Goal: Complete Application Form: Complete application form

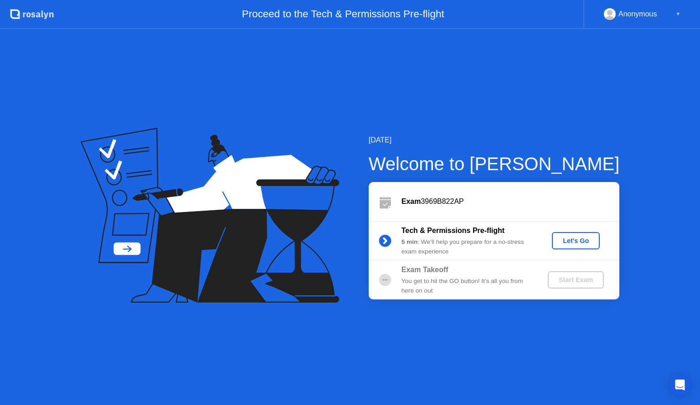
click at [580, 242] on div "Let's Go" at bounding box center [575, 240] width 41 height 7
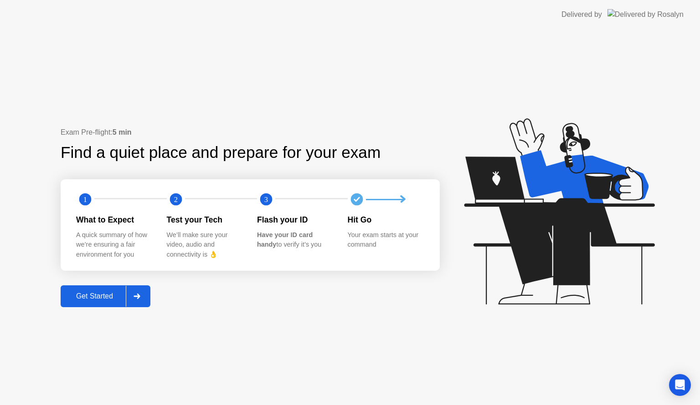
click at [98, 298] on div "Get Started" at bounding box center [94, 296] width 62 height 8
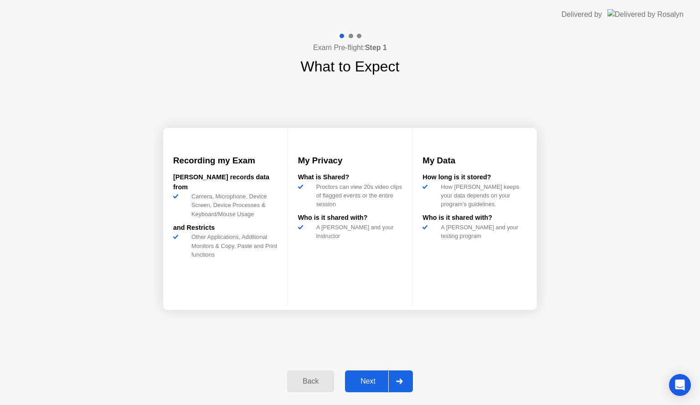
click at [370, 379] on div "Next" at bounding box center [368, 382] width 41 height 8
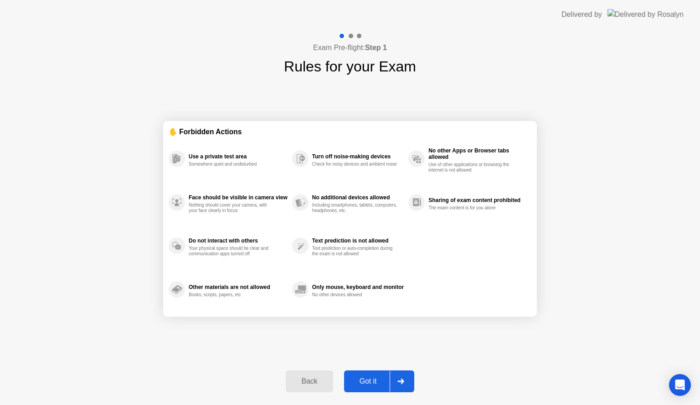
click at [370, 379] on div "Got it" at bounding box center [368, 382] width 43 height 8
select select "**********"
select select "*******"
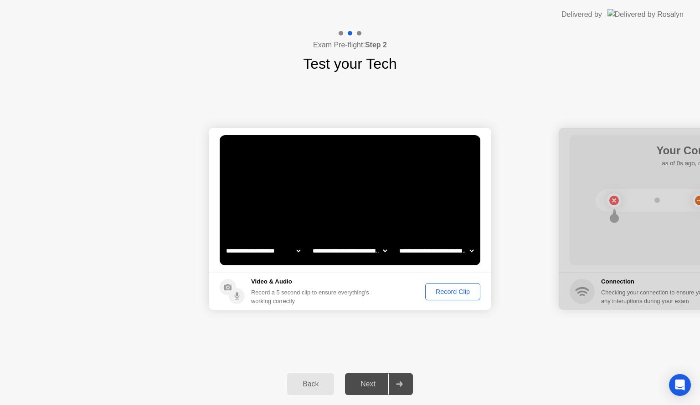
click at [372, 385] on div "Next" at bounding box center [368, 384] width 41 height 8
click at [446, 289] on div "Record Clip" at bounding box center [452, 291] width 49 height 7
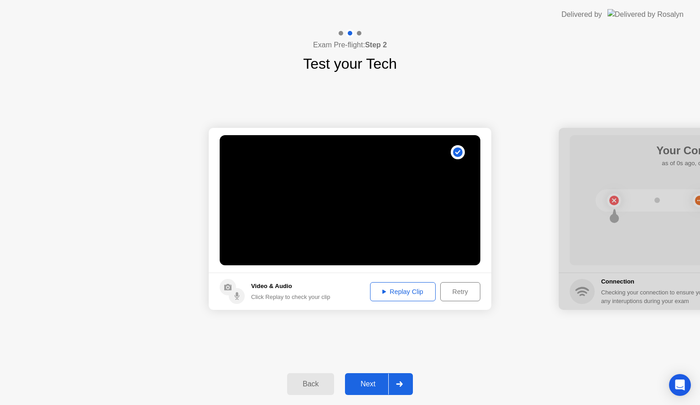
click at [379, 384] on div "Next" at bounding box center [368, 384] width 41 height 8
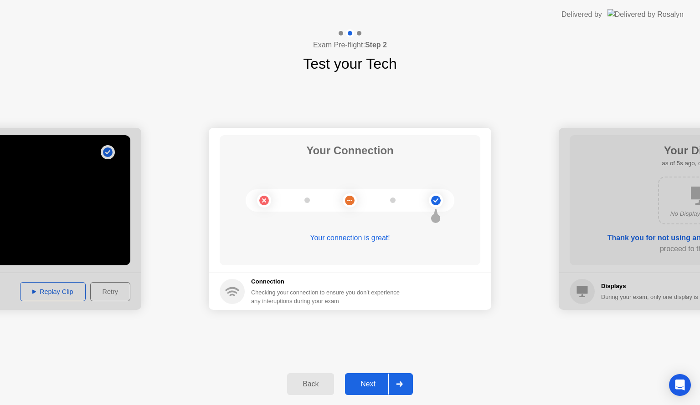
click at [372, 382] on div "Next" at bounding box center [368, 384] width 41 height 8
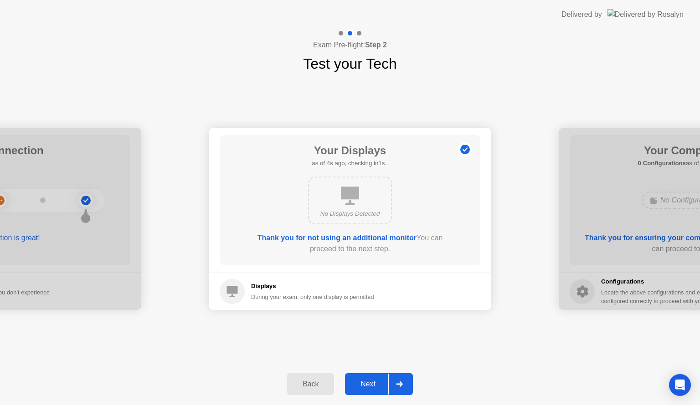
click at [374, 385] on div "Next" at bounding box center [368, 384] width 41 height 8
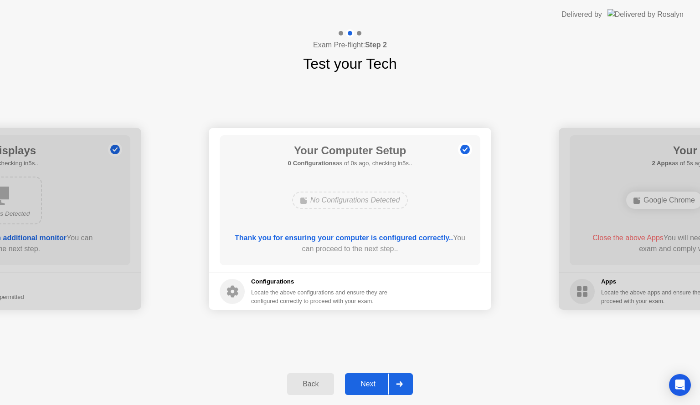
click at [374, 383] on div "Next" at bounding box center [368, 384] width 41 height 8
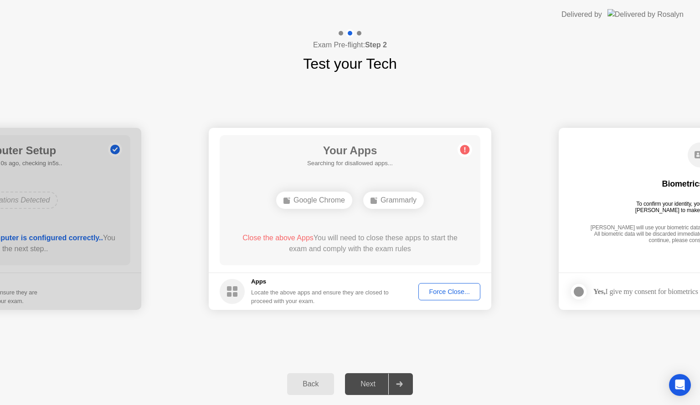
click at [374, 383] on div "Next" at bounding box center [368, 384] width 41 height 8
click at [450, 290] on div "Force Close..." at bounding box center [449, 291] width 56 height 7
click at [370, 385] on div "Next" at bounding box center [368, 384] width 41 height 8
click at [454, 290] on div "Force Close..." at bounding box center [449, 291] width 56 height 7
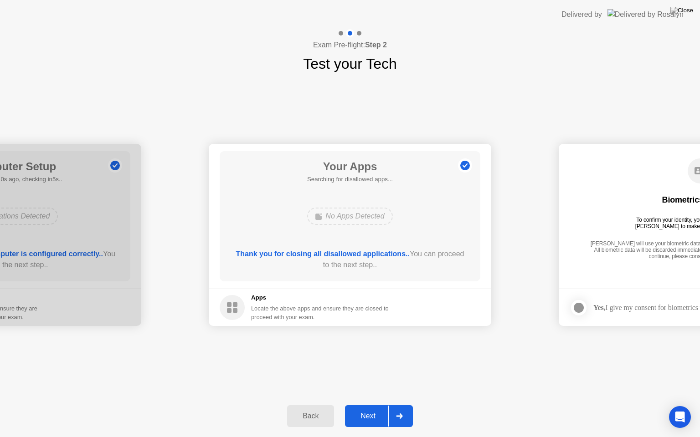
click at [367, 405] on div "Next" at bounding box center [368, 416] width 41 height 8
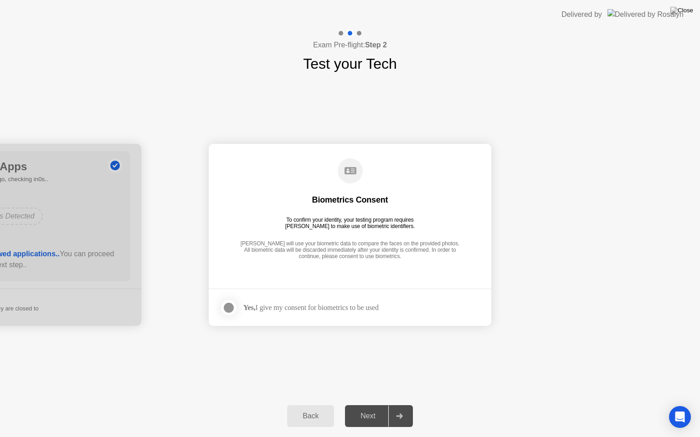
click at [371, 405] on div "Next" at bounding box center [368, 416] width 41 height 8
click at [224, 304] on div at bounding box center [228, 308] width 11 height 11
click at [363, 405] on div "Next" at bounding box center [368, 416] width 41 height 8
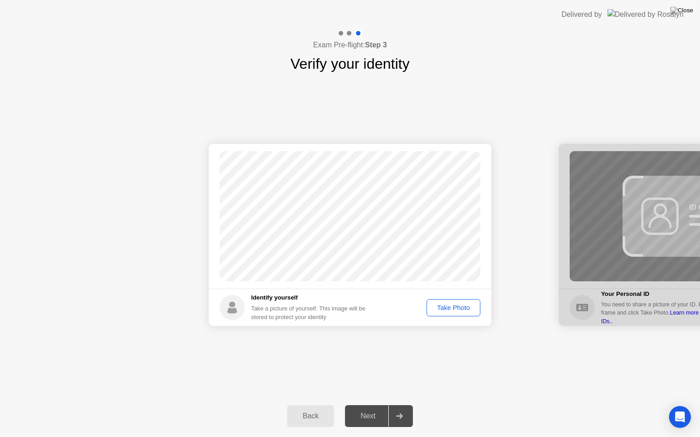
click at [457, 308] on div "Take Photo" at bounding box center [453, 307] width 47 height 7
click at [364, 405] on div "Next" at bounding box center [368, 416] width 41 height 8
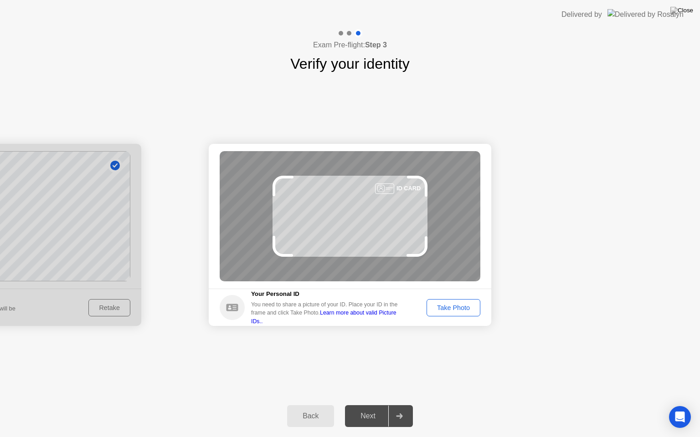
click at [465, 312] on div "Take Photo" at bounding box center [453, 307] width 47 height 7
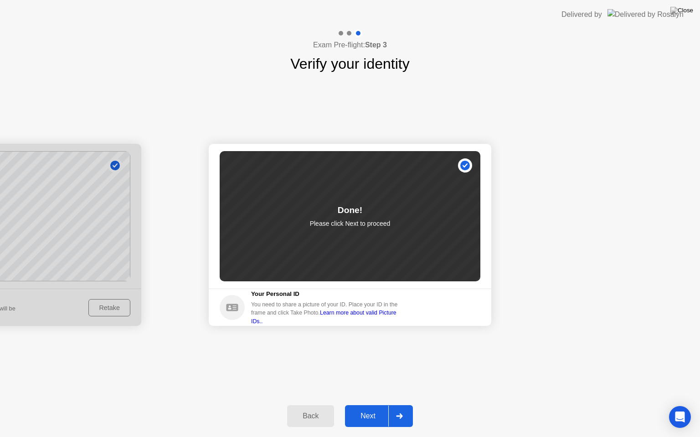
click at [369, 405] on div "Next" at bounding box center [368, 416] width 41 height 8
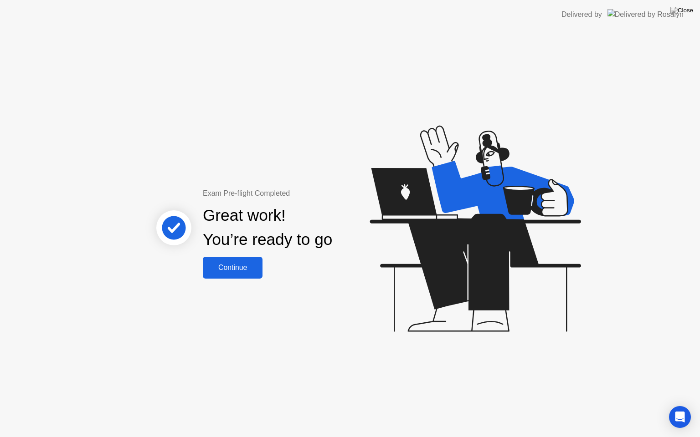
click at [237, 268] on div "Continue" at bounding box center [232, 268] width 54 height 8
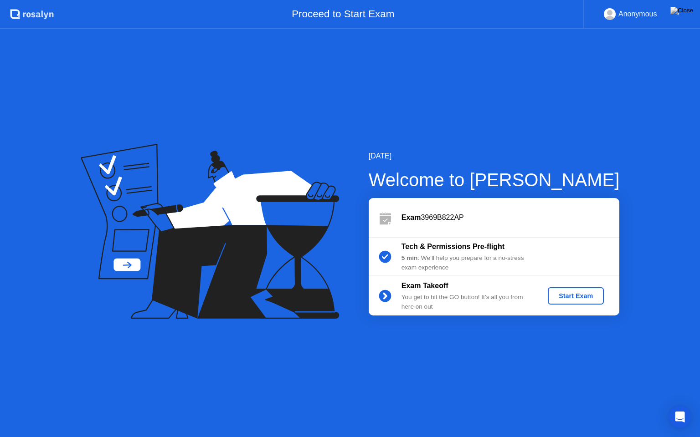
click at [585, 295] on div "Start Exam" at bounding box center [575, 295] width 49 height 7
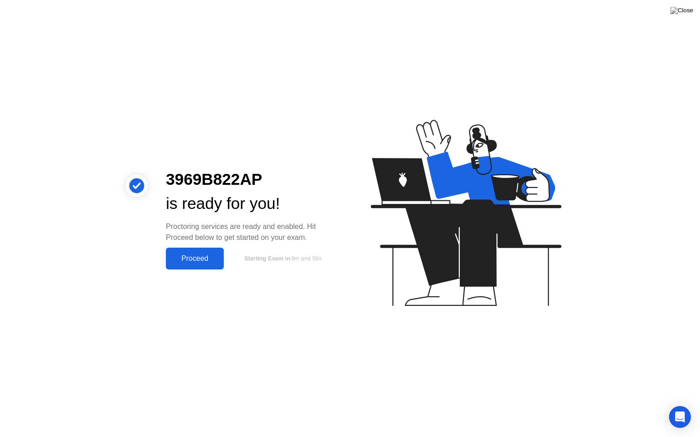
click at [200, 258] on div "Proceed" at bounding box center [195, 259] width 52 height 8
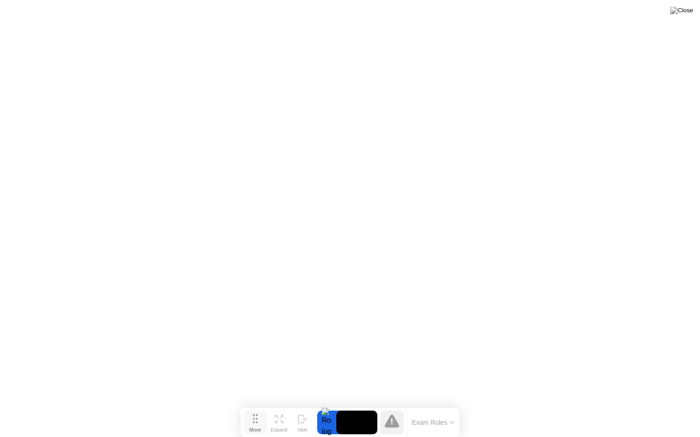
click at [257, 405] on div "Move" at bounding box center [255, 429] width 12 height 5
click at [448, 405] on button "Exam Rules" at bounding box center [433, 423] width 48 height 8
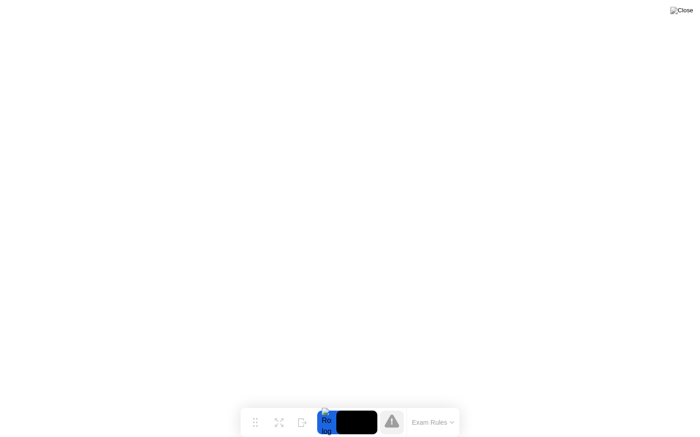
click at [435, 405] on button "Exam Rules" at bounding box center [433, 423] width 48 height 8
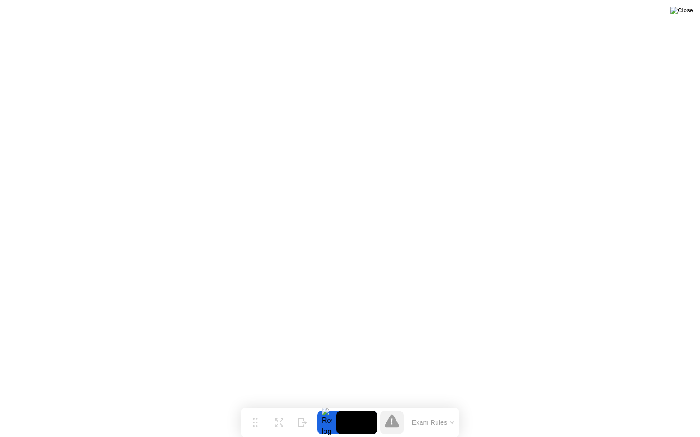
click at [689, 10] on img at bounding box center [681, 10] width 23 height 7
